Goal: Complete application form

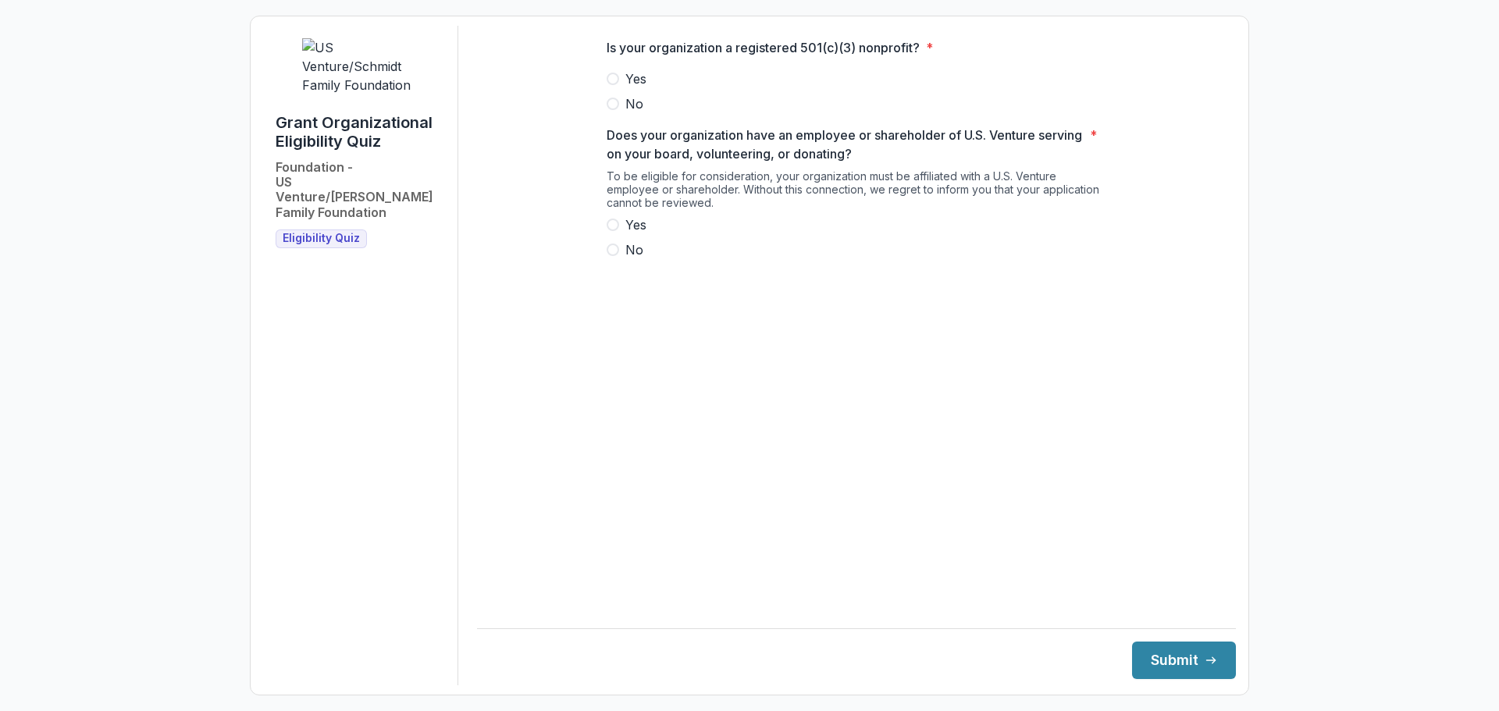
click at [611, 85] on span at bounding box center [613, 79] width 12 height 12
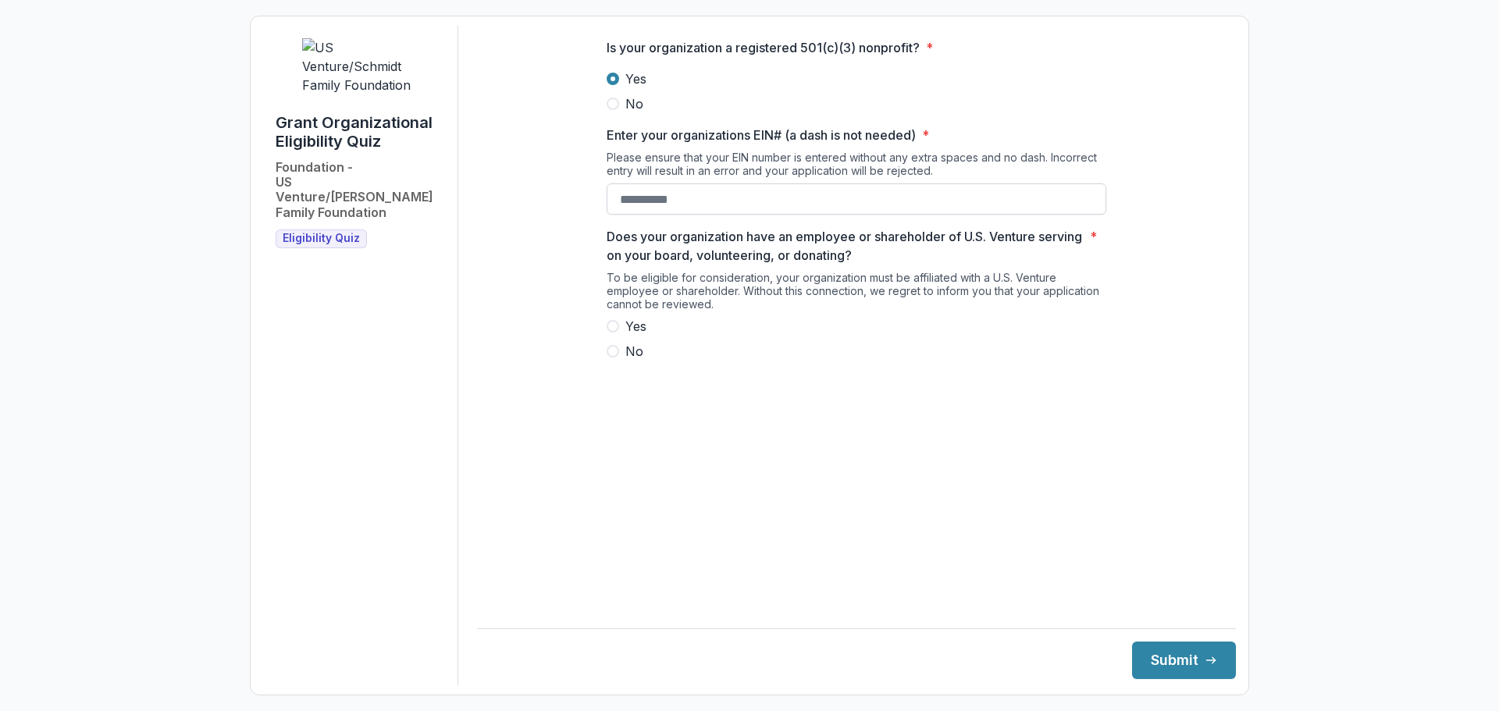
click at [729, 214] on input "Enter your organizations EIN# (a dash is not needed) *" at bounding box center [857, 199] width 500 height 31
drag, startPoint x: 729, startPoint y: 214, endPoint x: 568, endPoint y: 214, distance: 160.1
click at [568, 214] on div "Is your organization a registered 501(c)(3) nonprofit? * Yes No Enter your orga…" at bounding box center [856, 206] width 759 height 360
type input "**********"
click at [610, 358] on span at bounding box center [613, 351] width 12 height 12
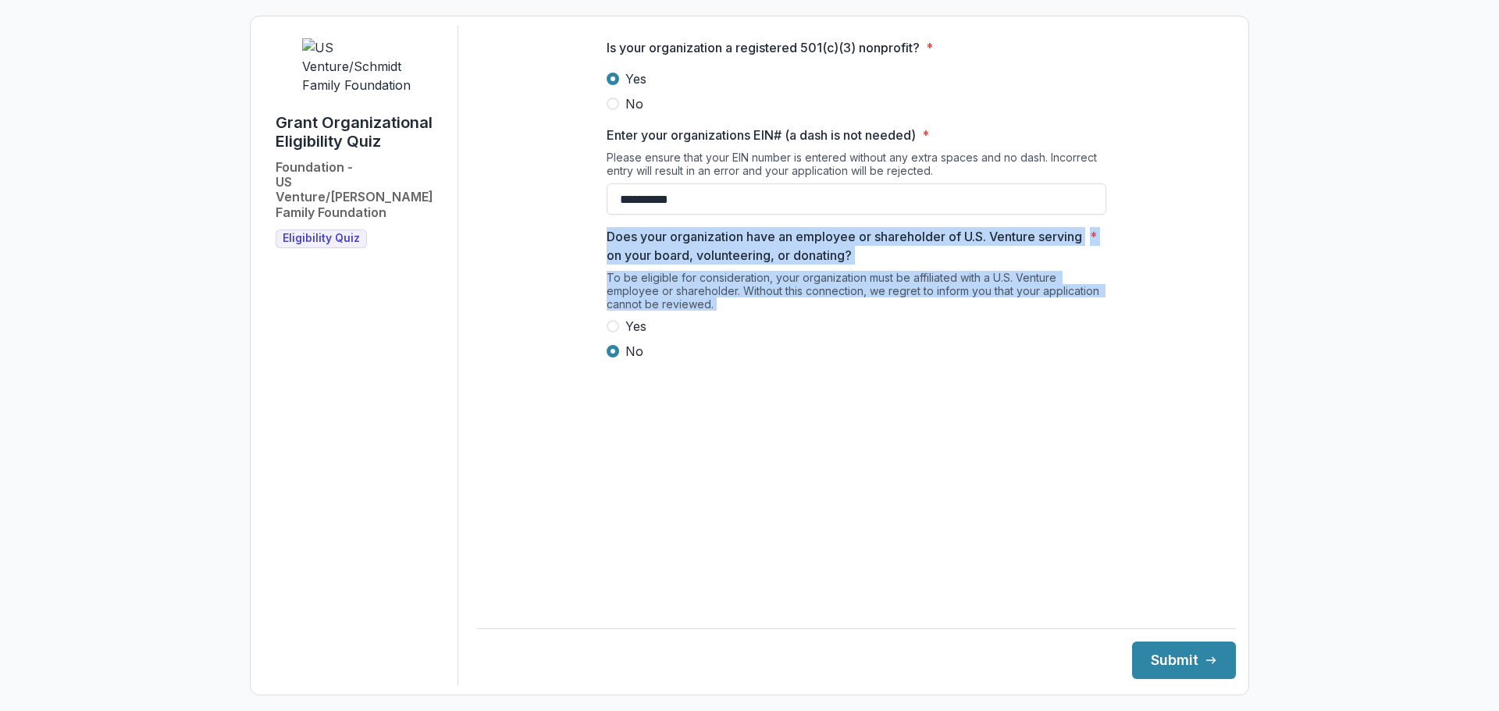
drag, startPoint x: 607, startPoint y: 247, endPoint x: 713, endPoint y: 312, distance: 124.8
click at [743, 360] on div "Does your organization have an employee or shareholder of U.S. Venture serving …" at bounding box center [857, 294] width 500 height 134
copy div "Does your organization have an employee or shareholder of U.S. Venture serving …"
click at [906, 544] on main "**********" at bounding box center [856, 311] width 759 height 571
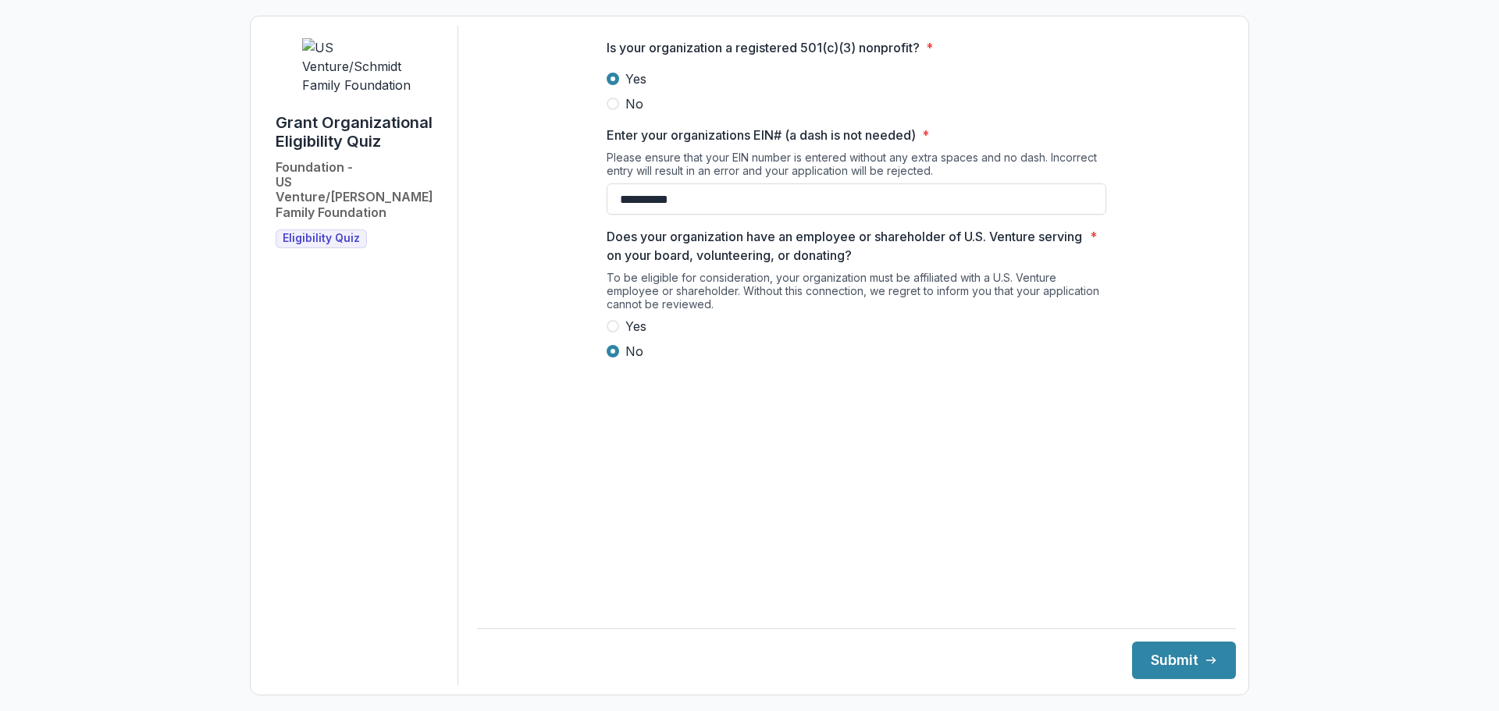
click at [611, 333] on span at bounding box center [613, 326] width 12 height 12
click at [1158, 657] on button "Submit" at bounding box center [1184, 660] width 104 height 37
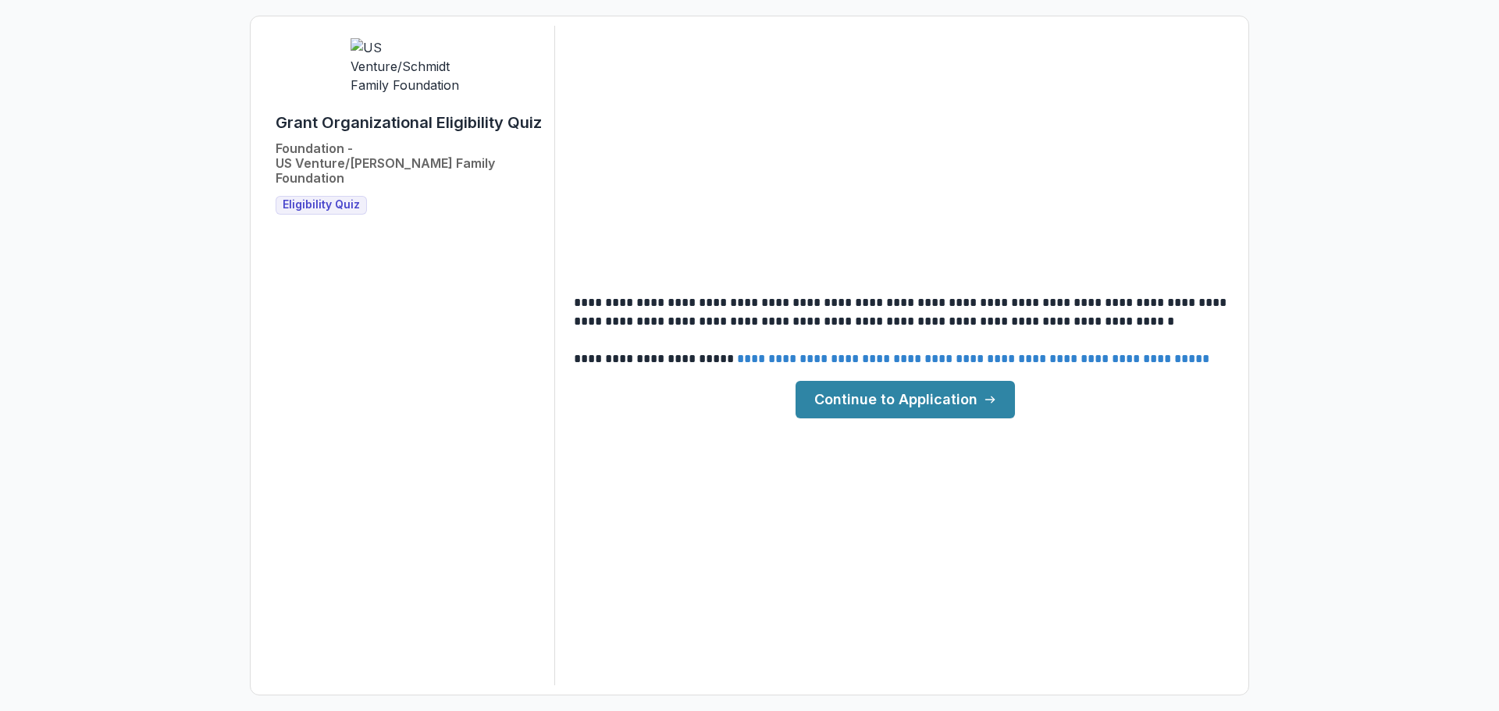
click at [878, 396] on link "Continue to Application" at bounding box center [905, 399] width 219 height 37
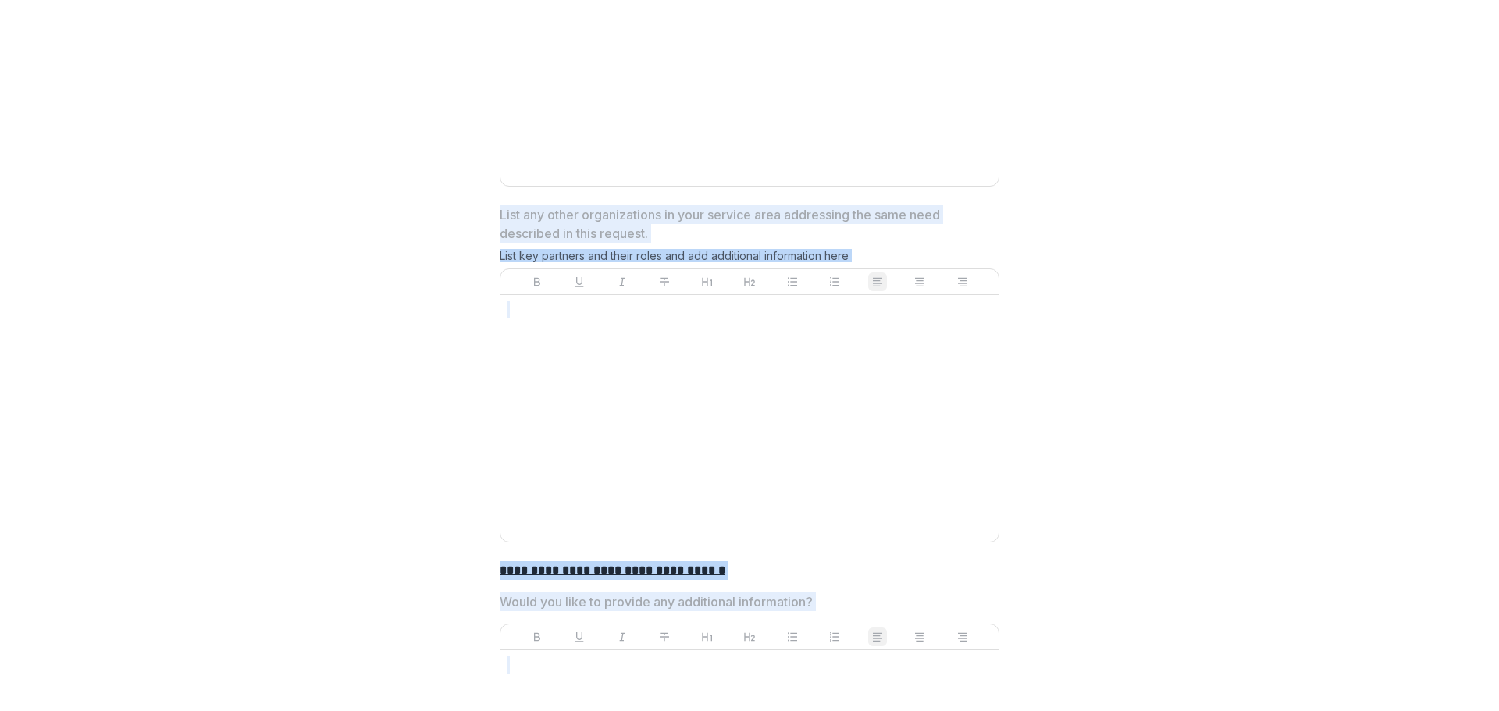
scroll to position [4268, 0]
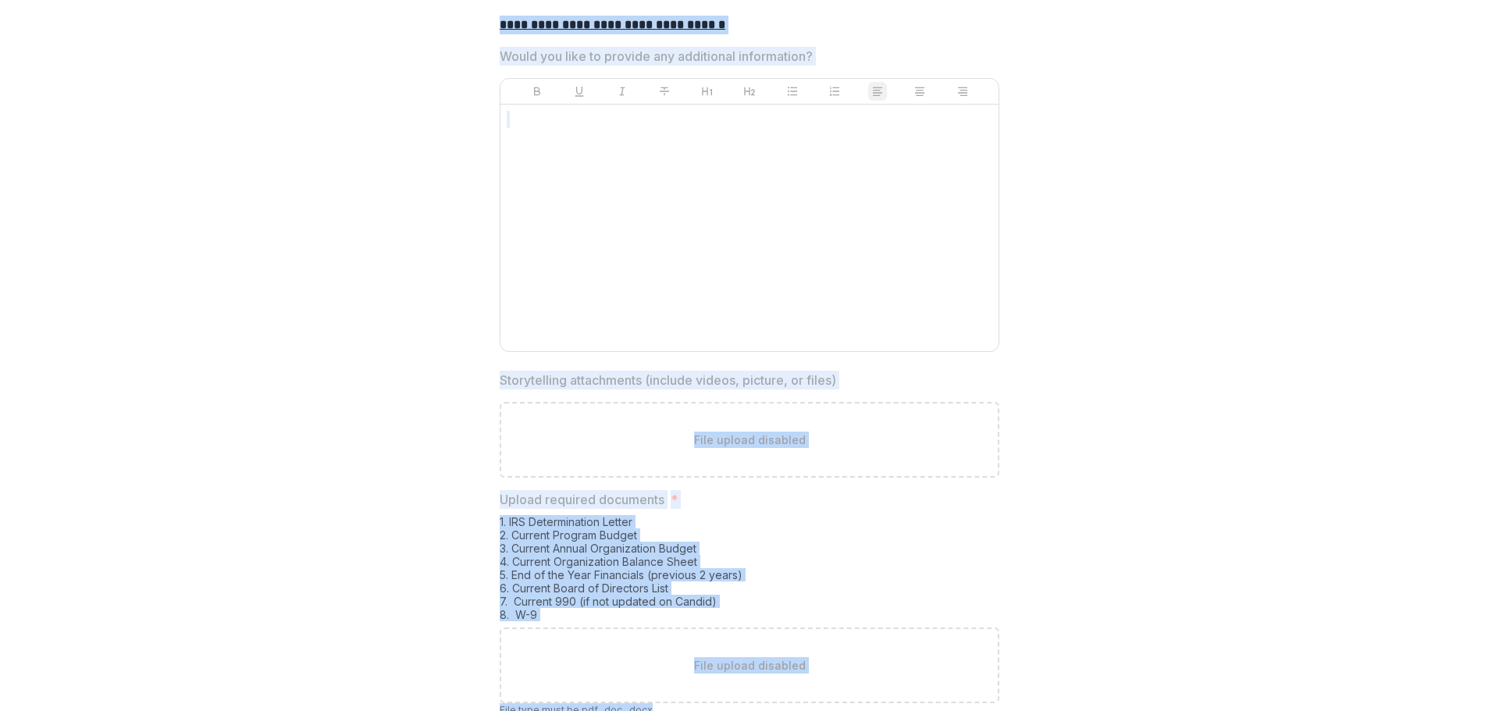
drag, startPoint x: 497, startPoint y: 262, endPoint x: 680, endPoint y: 596, distance: 380.2
copy div "**********"
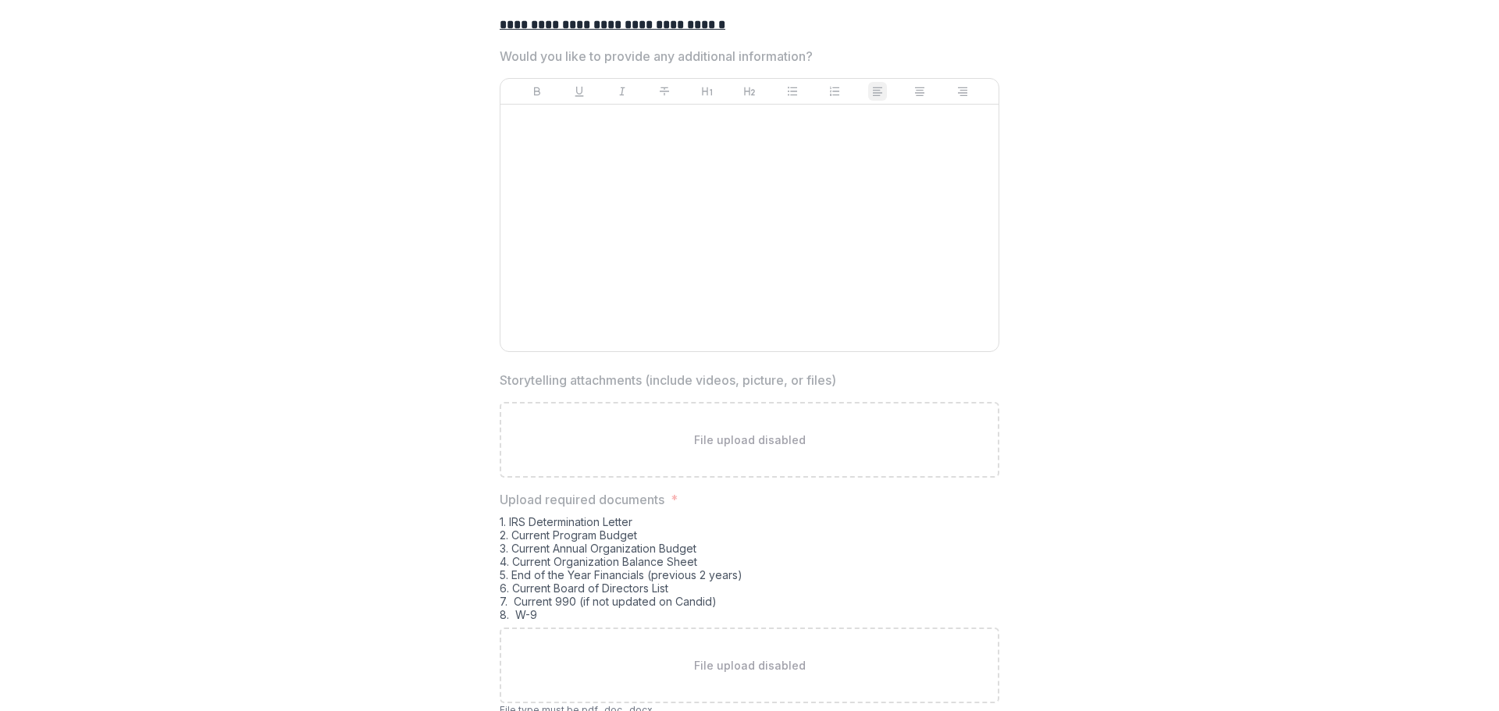
drag, startPoint x: 1458, startPoint y: 607, endPoint x: 1471, endPoint y: 618, distance: 17.7
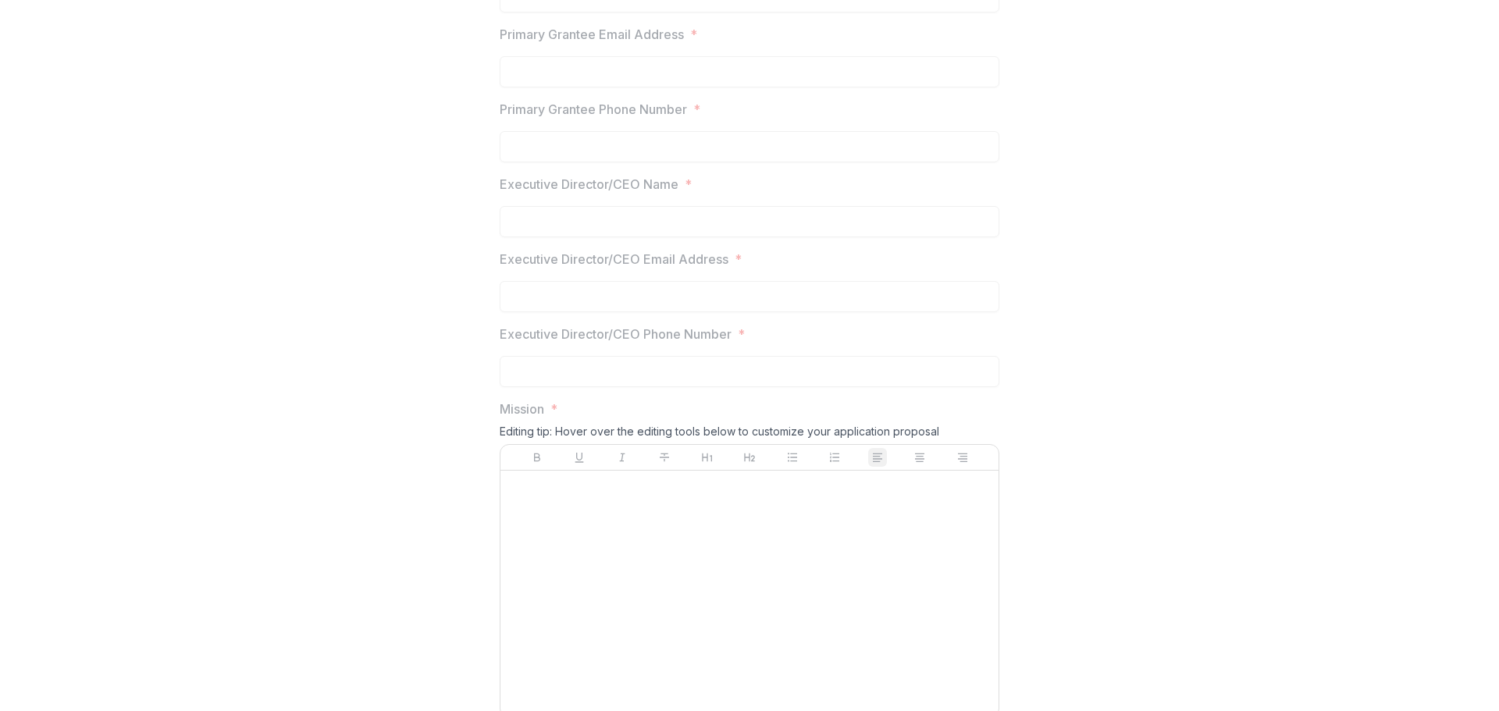
scroll to position [625, 0]
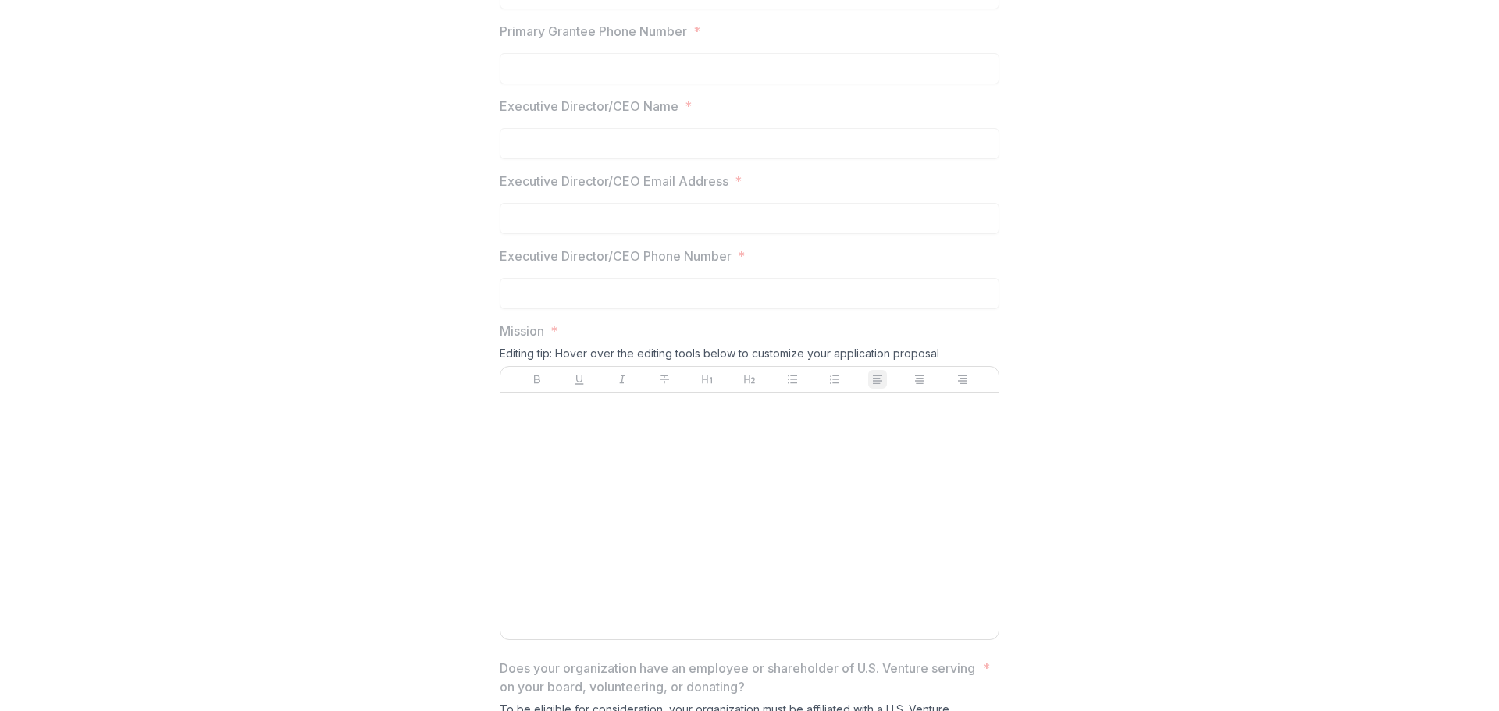
click at [609, 494] on div at bounding box center [750, 516] width 486 height 234
click at [614, 479] on div at bounding box center [750, 516] width 486 height 234
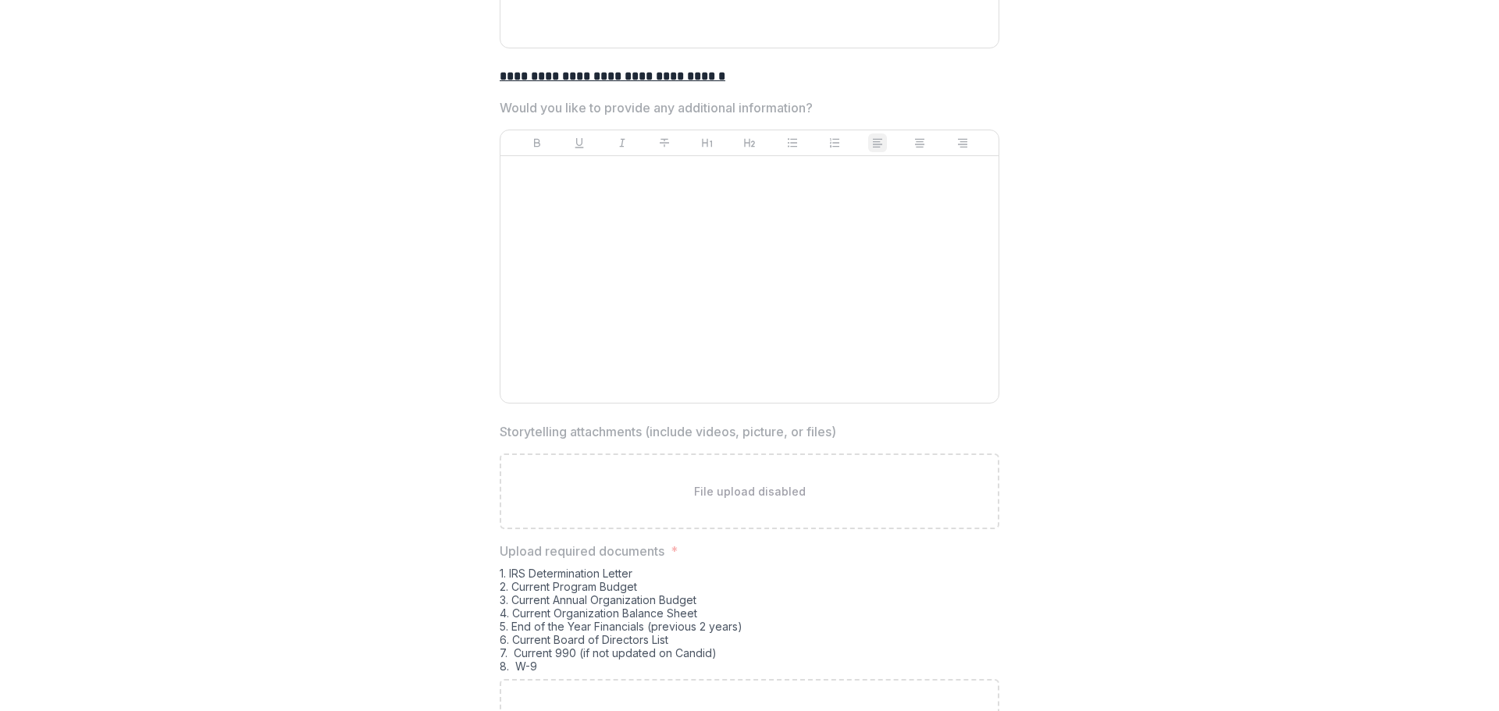
scroll to position [4268, 0]
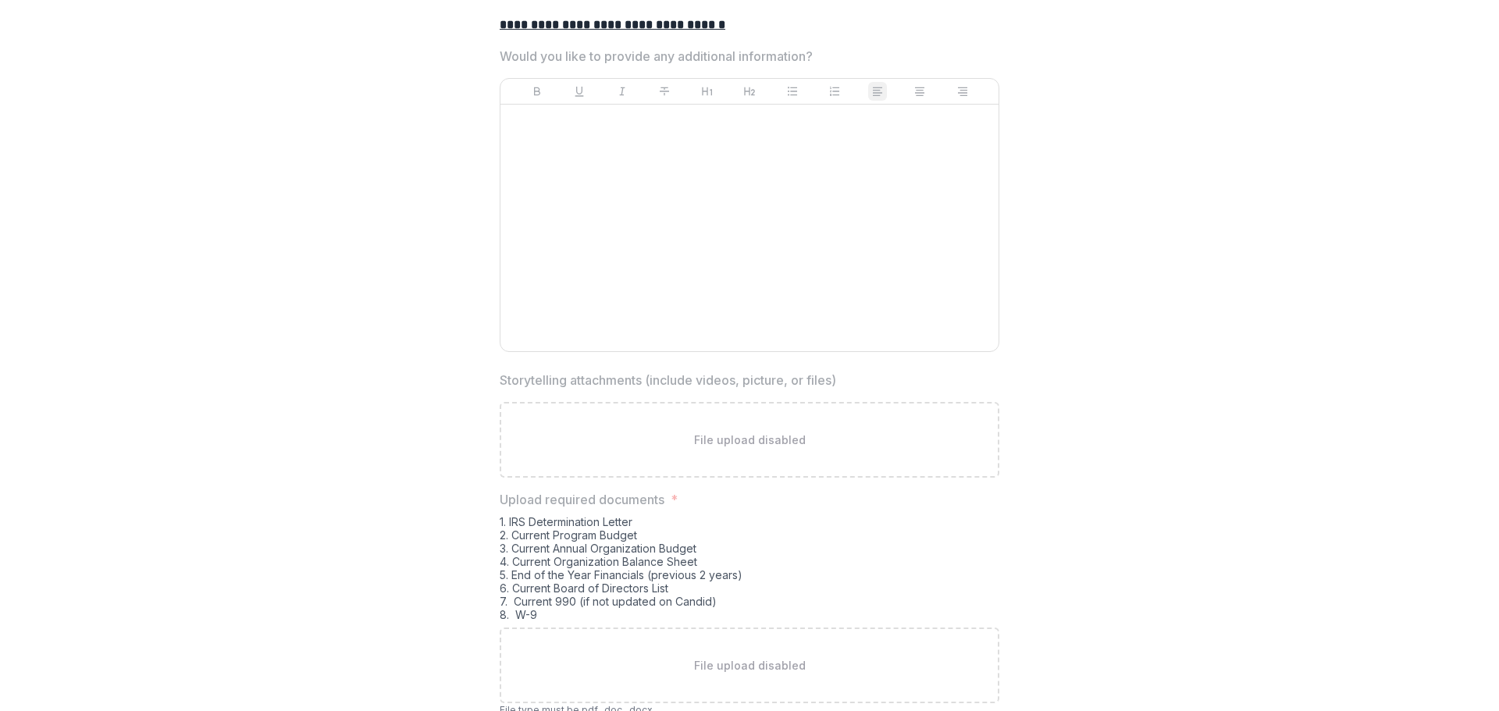
drag, startPoint x: 1399, startPoint y: 531, endPoint x: 1459, endPoint y: 548, distance: 63.3
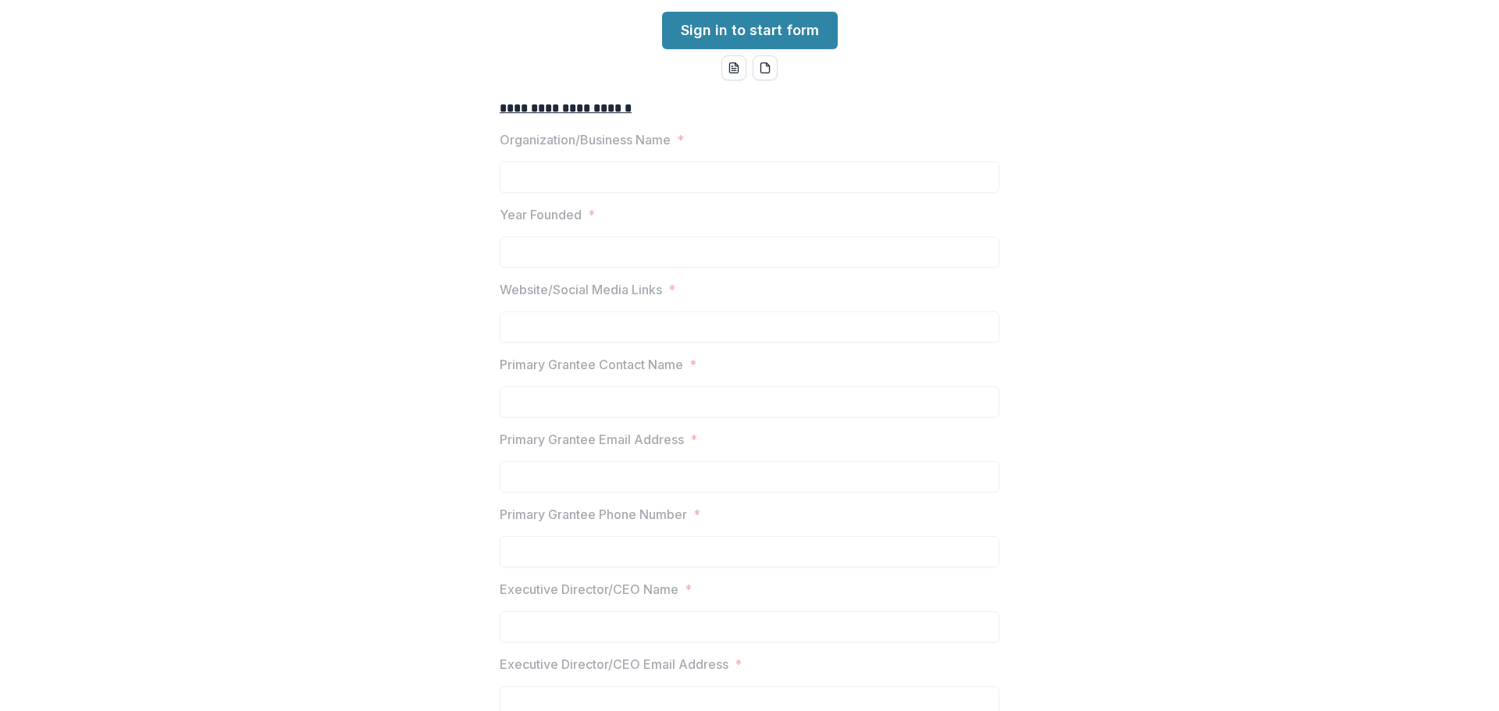
scroll to position [0, 0]
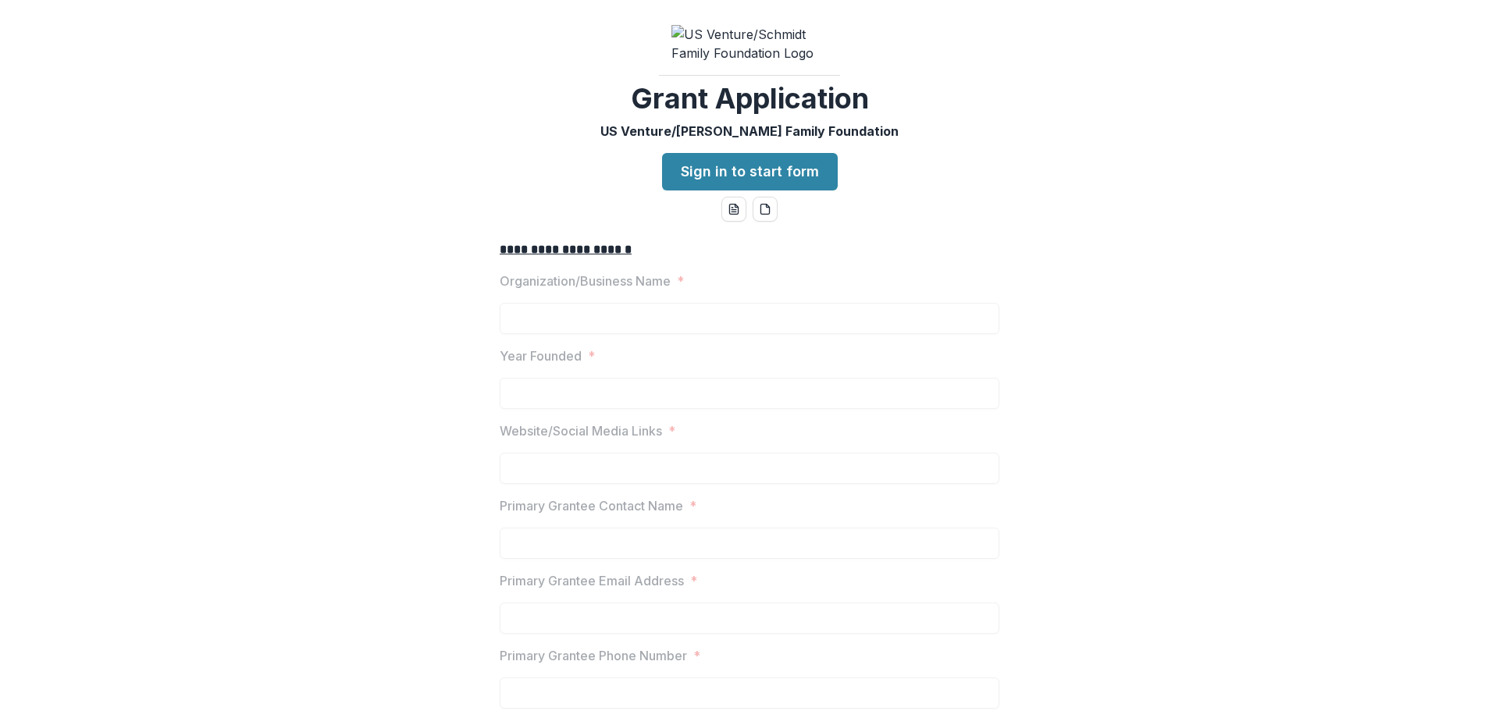
drag, startPoint x: 1446, startPoint y: 286, endPoint x: 1452, endPoint y: 275, distance: 12.6
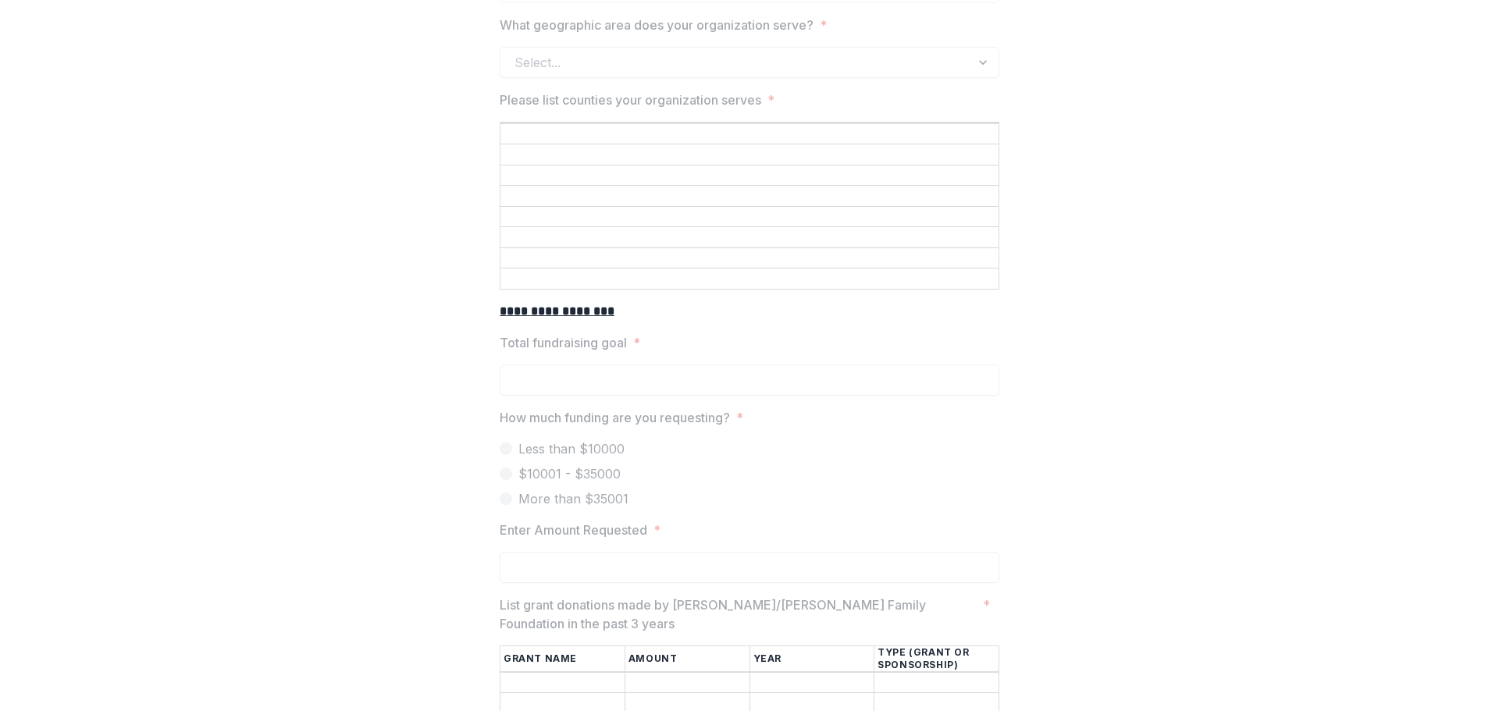
scroll to position [2160, 0]
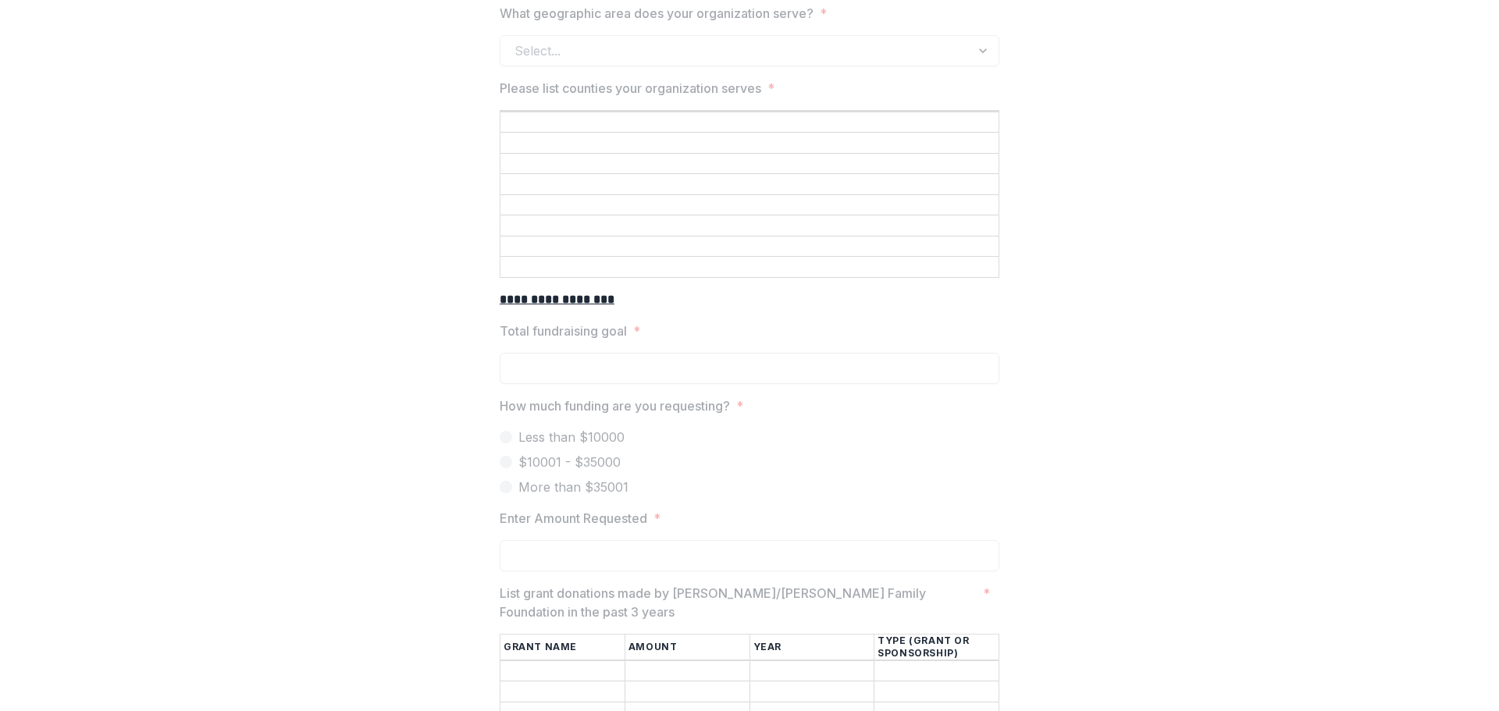
click at [675, 358] on div "Total fundraising goal *" at bounding box center [750, 353] width 500 height 62
drag, startPoint x: 500, startPoint y: 395, endPoint x: 459, endPoint y: 447, distance: 66.2
click at [712, 474] on div "How much funding are you requesting? * Less than $10000 $10001 - $35000 More th…" at bounding box center [750, 447] width 500 height 100
click at [442, 446] on div "**********" at bounding box center [749, 459] width 1487 height 4783
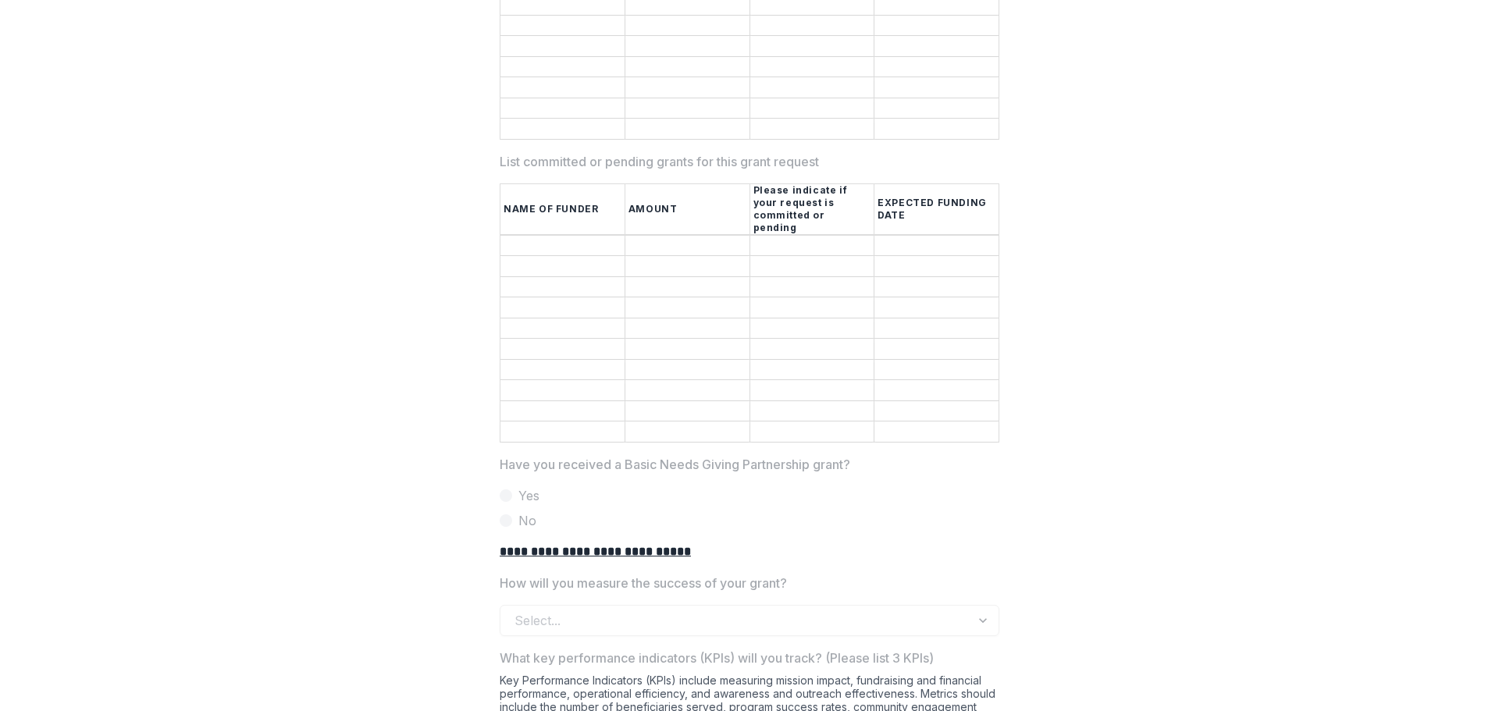
scroll to position [3097, 0]
